Goal: Task Accomplishment & Management: Manage account settings

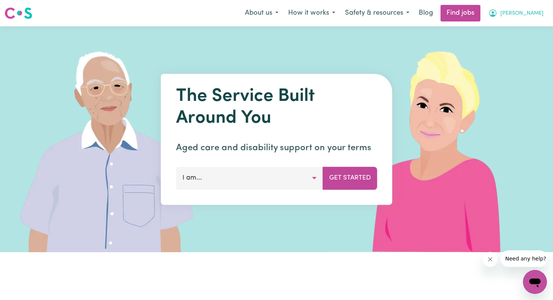
click at [503, 13] on span "[PERSON_NAME]" at bounding box center [521, 13] width 43 height 8
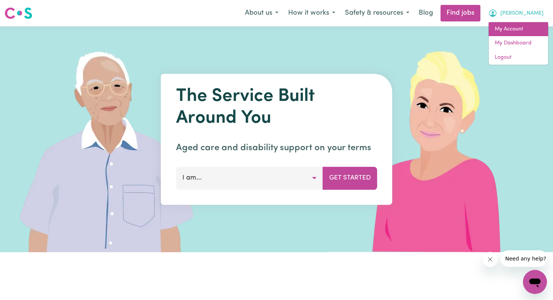
click at [509, 27] on link "My Account" at bounding box center [518, 29] width 59 height 14
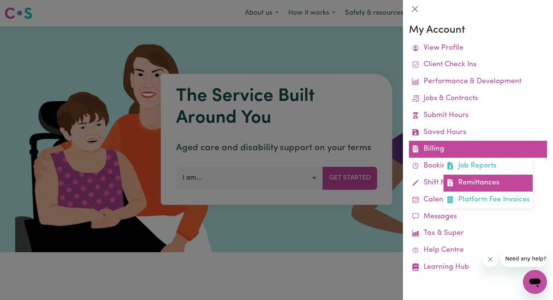
click at [480, 180] on link "Remittances" at bounding box center [488, 183] width 89 height 17
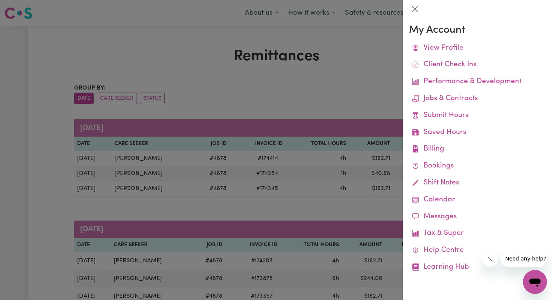
click at [307, 209] on div at bounding box center [276, 150] width 553 height 300
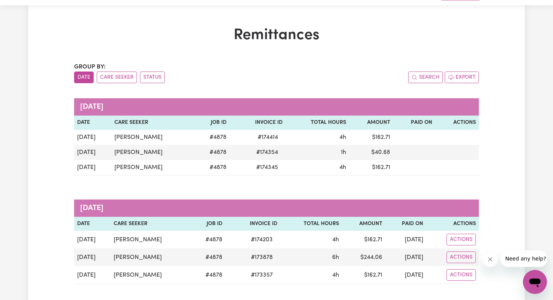
scroll to position [24, 0]
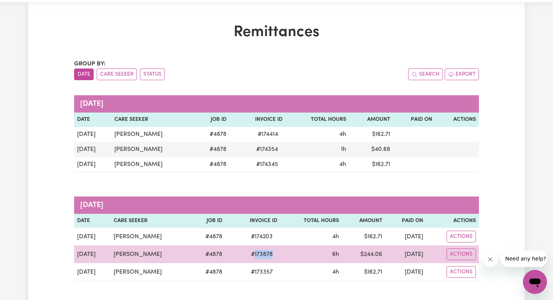
drag, startPoint x: 255, startPoint y: 253, endPoint x: 237, endPoint y: 253, distance: 18.1
click at [246, 253] on span "# 173878" at bounding box center [261, 254] width 31 height 9
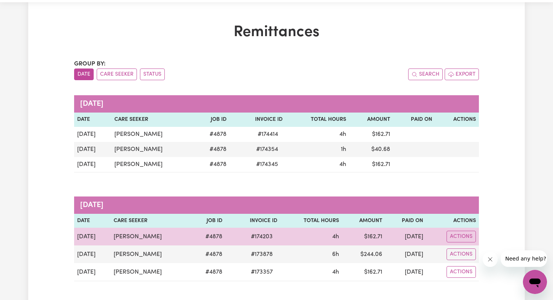
drag, startPoint x: 258, startPoint y: 232, endPoint x: 232, endPoint y: 232, distance: 26.0
click at [246, 232] on span "# 174203" at bounding box center [261, 236] width 31 height 9
drag, startPoint x: 435, startPoint y: 233, endPoint x: 241, endPoint y: 233, distance: 193.4
click at [241, 233] on tr "[DATE] [PERSON_NAME] # 4878 # 174203 4h $ 162.71 [DATE] Actions" at bounding box center [276, 237] width 405 height 18
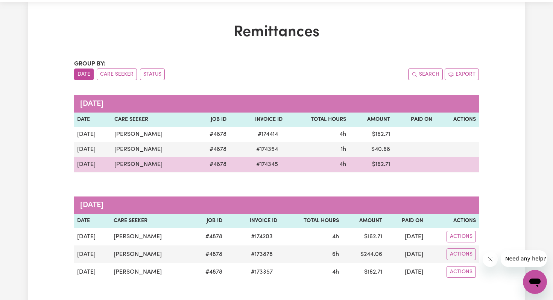
drag, startPoint x: 243, startPoint y: 160, endPoint x: 272, endPoint y: 160, distance: 29.0
click at [272, 160] on tr "[DATE] [PERSON_NAME] # 4878 # 174345 4h $ 162.71" at bounding box center [276, 164] width 405 height 15
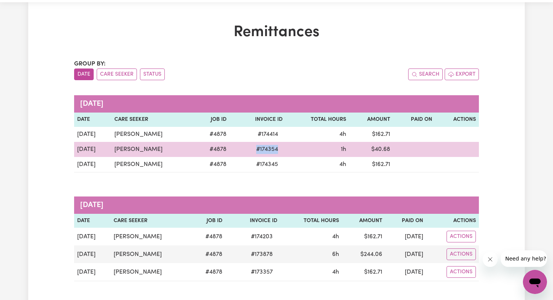
drag, startPoint x: 268, startPoint y: 146, endPoint x: 239, endPoint y: 147, distance: 28.6
click at [240, 146] on td "# 174354" at bounding box center [258, 149] width 56 height 15
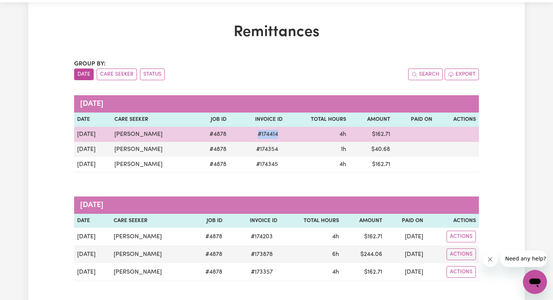
drag, startPoint x: 268, startPoint y: 136, endPoint x: 241, endPoint y: 136, distance: 26.7
click at [253, 136] on span "# 174414" at bounding box center [267, 134] width 29 height 9
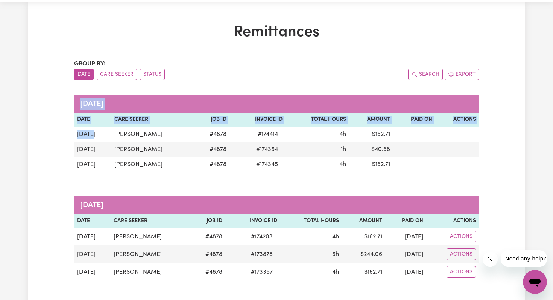
drag, startPoint x: 95, startPoint y: 133, endPoint x: 72, endPoint y: 131, distance: 23.0
copy table "[DATE] Date Care Seeker Job ID Invoice ID Total Hours Amount Paid On Actions [D…"
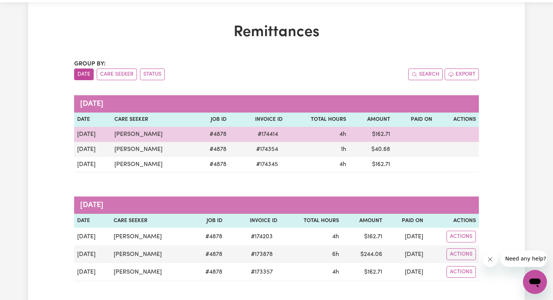
click at [90, 134] on td "[DATE]" at bounding box center [92, 134] width 37 height 15
drag, startPoint x: 93, startPoint y: 136, endPoint x: 76, endPoint y: 136, distance: 16.2
click at [76, 136] on td "[DATE]" at bounding box center [92, 134] width 37 height 15
copy td "[DATE]"
drag, startPoint x: 275, startPoint y: 132, endPoint x: 242, endPoint y: 132, distance: 33.1
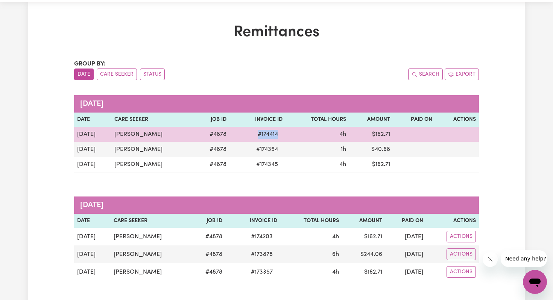
click at [242, 132] on tr "[DATE] [PERSON_NAME] # 4878 # 174414 4h $ 162.71" at bounding box center [276, 134] width 405 height 15
copy span "# 174414"
